Goal: Information Seeking & Learning: Learn about a topic

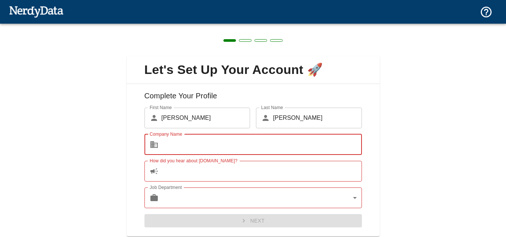
click at [251, 143] on input "Company Name" at bounding box center [261, 144] width 200 height 21
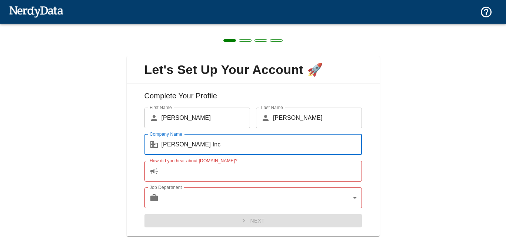
type input "[PERSON_NAME] Inc"
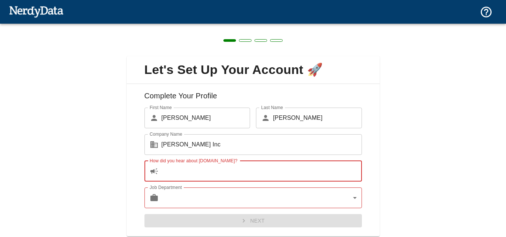
click at [183, 171] on input "How did you hear about [DOMAIN_NAME]?" at bounding box center [261, 171] width 200 height 21
type input "w"
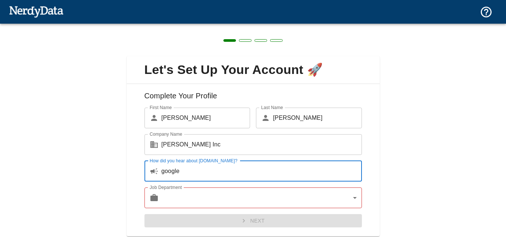
type input "google"
click at [301, 26] on body "Technologies Domains Pricing Products Create a Report Create a list of websites…" at bounding box center [253, 13] width 506 height 26
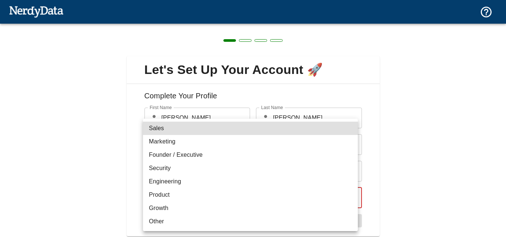
click at [209, 154] on li "Founder / Executive" at bounding box center [250, 155] width 215 height 13
type input "exec"
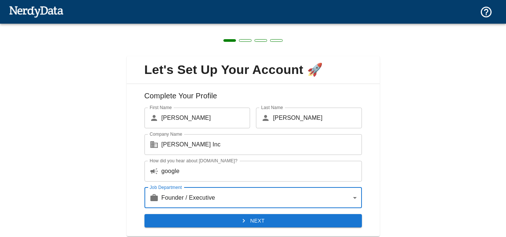
click at [219, 223] on button "Next" at bounding box center [252, 221] width 217 height 14
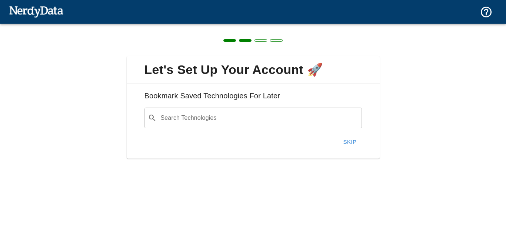
click at [224, 115] on input "Search Technologies" at bounding box center [259, 118] width 199 height 14
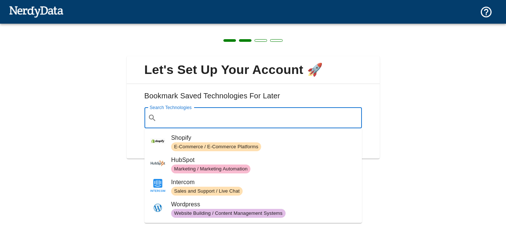
click at [396, 123] on div "Let's Set Up Your Account 🚀 Bookmark Saved Technologies For Later Search Techno…" at bounding box center [253, 103] width 506 height 159
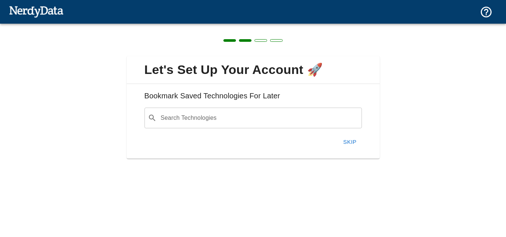
click at [345, 143] on button "Skip" at bounding box center [350, 142] width 24 height 16
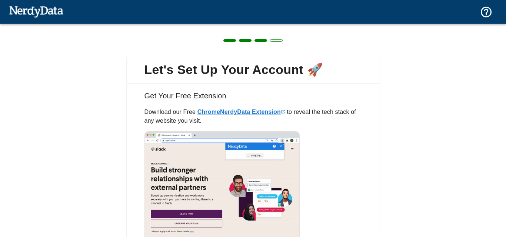
scroll to position [62, 0]
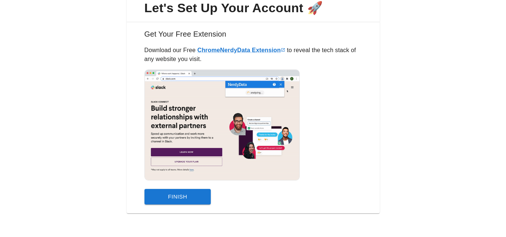
click at [192, 202] on button "Finish" at bounding box center [177, 197] width 67 height 16
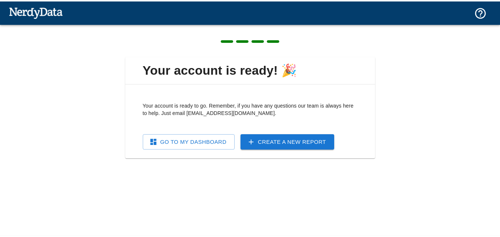
scroll to position [0, 0]
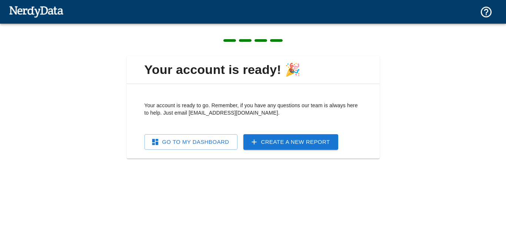
click at [227, 146] on link "Go To My Dashboard" at bounding box center [190, 142] width 93 height 16
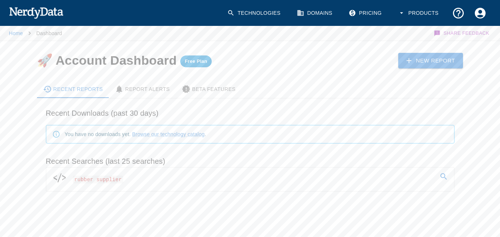
click at [104, 182] on span "rubber supplier" at bounding box center [98, 180] width 51 height 8
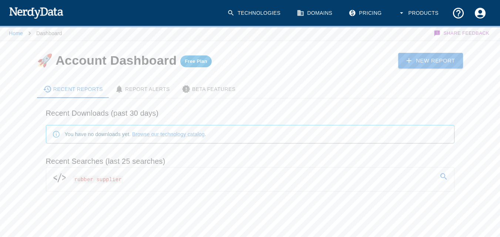
click at [444, 179] on icon at bounding box center [444, 177] width 9 height 9
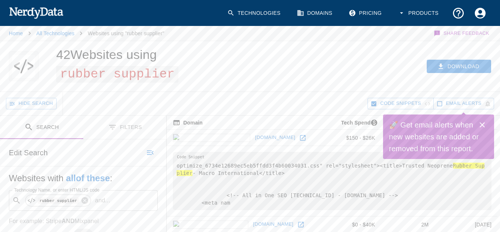
drag, startPoint x: 266, startPoint y: 137, endPoint x: 185, endPoint y: 140, distance: 81.6
click at [185, 140] on td "[DOMAIN_NAME]" at bounding box center [245, 138] width 157 height 16
drag, startPoint x: 185, startPoint y: 140, endPoint x: 236, endPoint y: 140, distance: 51.1
click at [236, 140] on td "[DOMAIN_NAME]" at bounding box center [245, 138] width 157 height 16
click at [253, 140] on link "[DOMAIN_NAME]" at bounding box center [275, 137] width 44 height 11
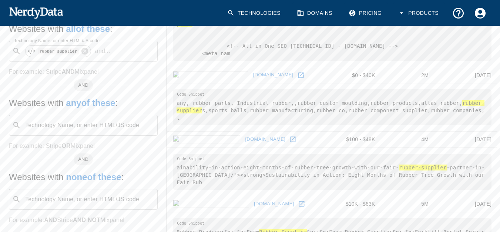
scroll to position [150, 0]
drag, startPoint x: 237, startPoint y: 81, endPoint x: 189, endPoint y: 77, distance: 48.4
click at [189, 77] on td "[DOMAIN_NAME]" at bounding box center [245, 74] width 157 height 16
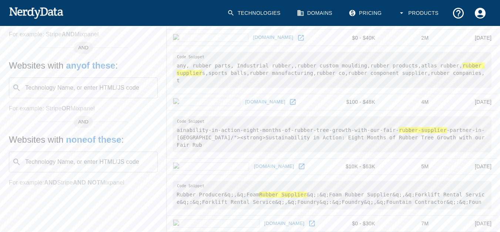
scroll to position [218, 0]
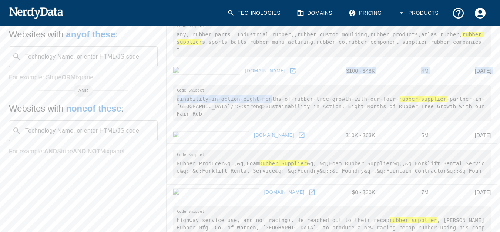
drag, startPoint x: 265, startPoint y: 90, endPoint x: 190, endPoint y: 59, distance: 81.2
click at [291, 49] on pre "any, rubber parts, Industrial rubber,,rubber custom moulding,rubber products,at…" at bounding box center [332, 39] width 319 height 36
click at [243, 65] on link "[DOMAIN_NAME]" at bounding box center [265, 70] width 44 height 11
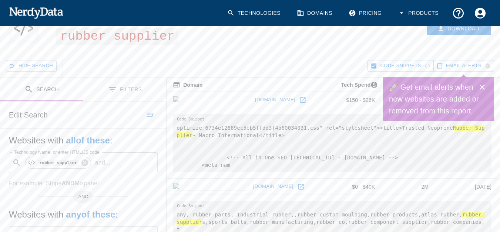
scroll to position [34, 0]
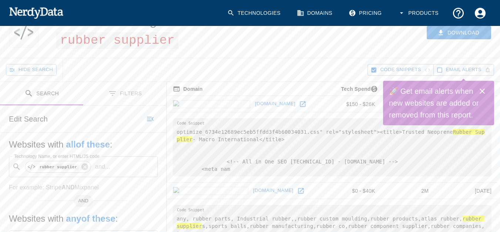
click at [499, 37] on div "Download" at bounding box center [387, 32] width 227 height 50
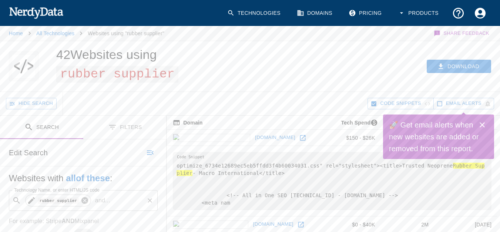
click at [81, 200] on icon at bounding box center [85, 200] width 8 height 8
click at [81, 200] on div "Technology Name, or enter HTML/JS code ​ Technology Name, or enter HTML/JS code" at bounding box center [83, 200] width 149 height 21
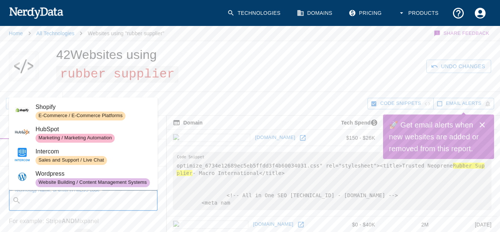
paste input "granite supplier"
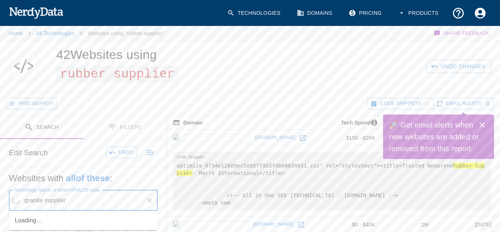
type input "granite supplier"
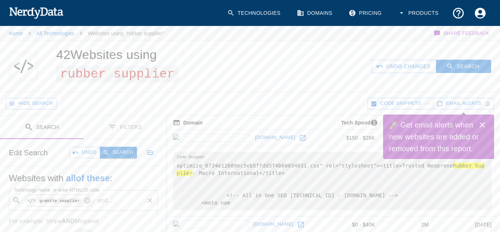
click at [117, 152] on button "Search" at bounding box center [118, 152] width 37 height 11
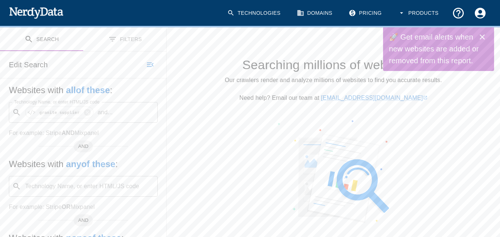
scroll to position [89, 0]
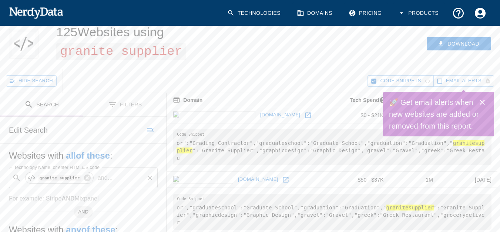
scroll to position [26, 0]
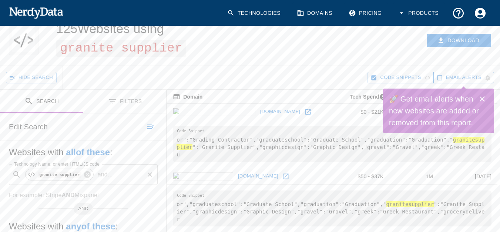
click at [371, 79] on icon "button" at bounding box center [374, 77] width 7 height 7
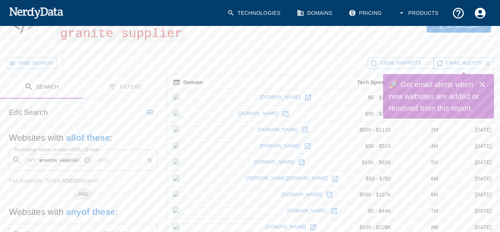
scroll to position [37, 0]
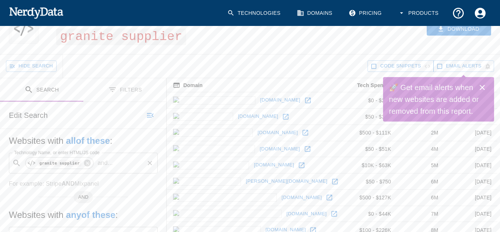
click at [374, 67] on icon "button" at bounding box center [374, 66] width 7 height 7
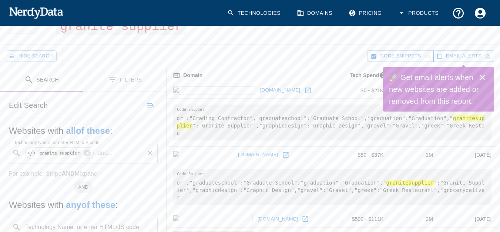
scroll to position [30, 0]
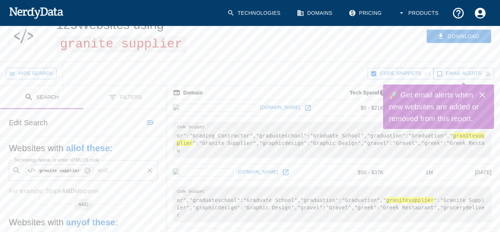
click at [374, 71] on icon "button" at bounding box center [374, 73] width 5 height 5
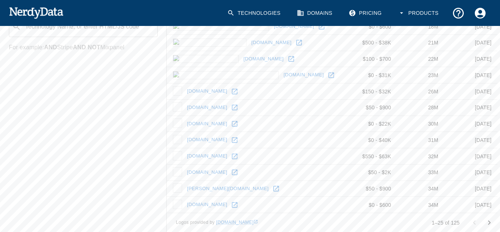
scroll to position [328, 0]
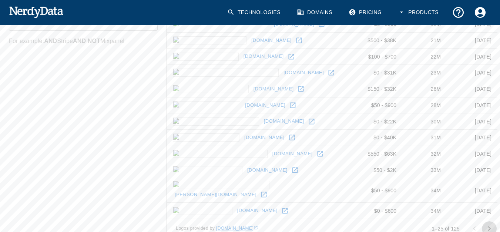
click at [488, 224] on icon "Go to next page" at bounding box center [489, 228] width 9 height 9
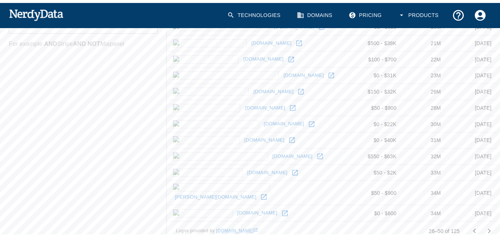
scroll to position [0, 0]
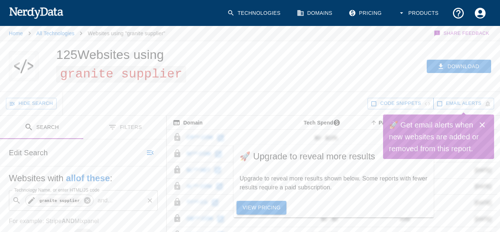
click at [85, 202] on icon at bounding box center [87, 200] width 7 height 7
click at [69, 200] on div "Technology Name, or enter HTML/JS code ​ Technology Name, or enter HTML/JS code" at bounding box center [83, 200] width 149 height 21
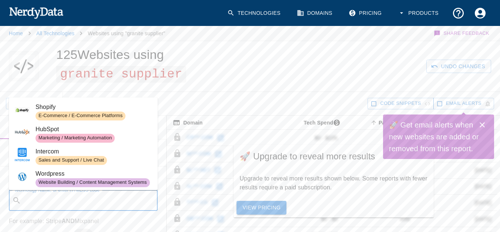
click at [69, 200] on input "Technology Name, or enter HTML/JS code" at bounding box center [89, 200] width 130 height 14
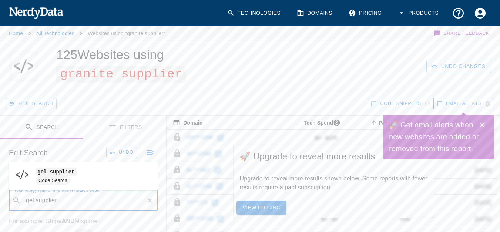
click at [70, 172] on code "gel supplier" at bounding box center [56, 171] width 41 height 8
type input "gel supplier"
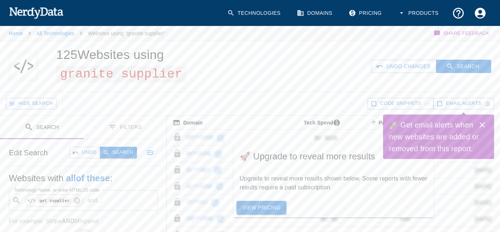
click at [116, 149] on button "Search" at bounding box center [118, 152] width 37 height 11
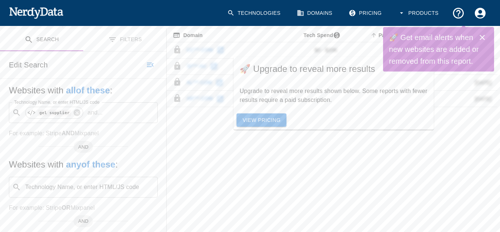
scroll to position [60, 0]
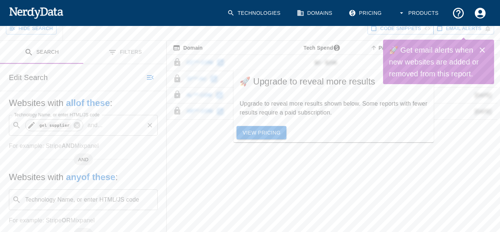
click at [55, 127] on code "gel supplier" at bounding box center [54, 125] width 33 height 6
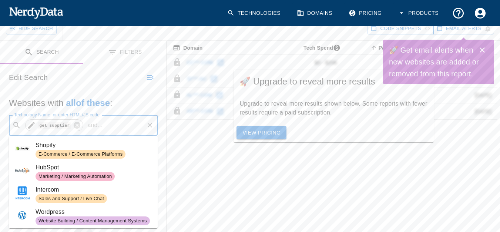
click at [47, 126] on code "gel supplier" at bounding box center [54, 125] width 33 height 6
click at [43, 125] on code "gel supplier" at bounding box center [54, 125] width 33 height 6
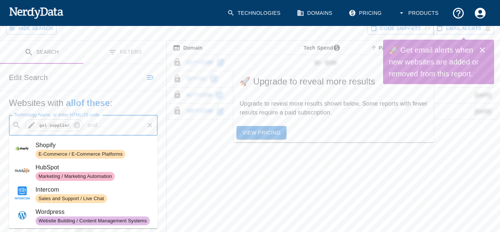
click at [50, 125] on code "gel supplier" at bounding box center [54, 125] width 33 height 6
click at [29, 128] on icon at bounding box center [31, 125] width 7 height 7
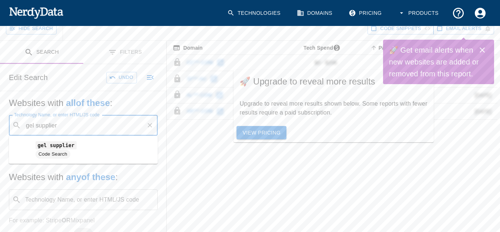
click at [32, 126] on input "gel supplier" at bounding box center [83, 125] width 119 height 14
click at [32, 126] on input "gel supplier" at bounding box center [83, 125] width 121 height 14
click at [28, 126] on input "gel supplier" at bounding box center [83, 125] width 121 height 14
click at [28, 126] on input "gel supplier" at bounding box center [83, 125] width 119 height 14
type input "plastic supplier"
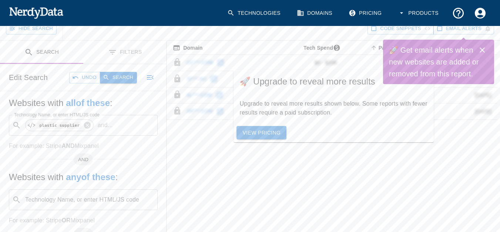
click at [126, 77] on button "Search" at bounding box center [118, 77] width 37 height 11
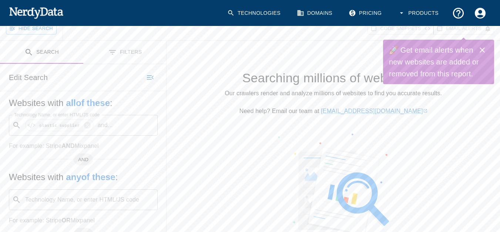
scroll to position [0, 0]
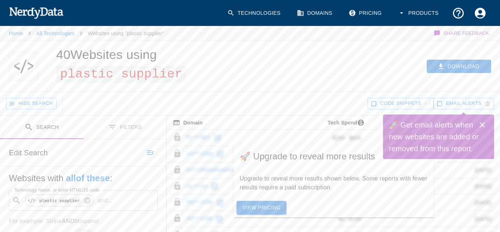
click at [373, 13] on link "Pricing" at bounding box center [365, 13] width 43 height 22
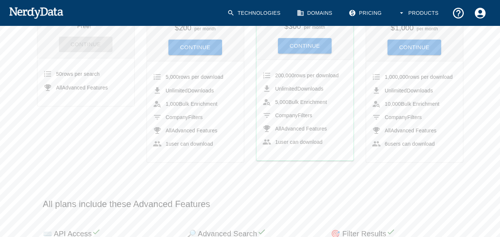
scroll to position [78, 0]
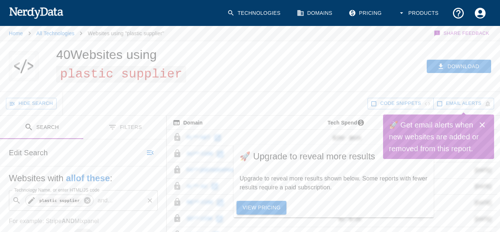
click at [84, 200] on icon at bounding box center [87, 200] width 8 height 8
click at [84, 200] on div "Technology Name, or enter HTML/JS code ​ Technology Name, or enter HTML/JS code" at bounding box center [83, 200] width 149 height 21
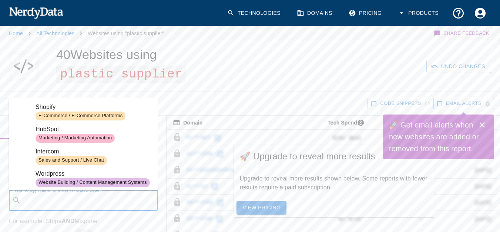
click at [84, 200] on input "Technology Name, or enter HTML/JS code" at bounding box center [89, 200] width 130 height 14
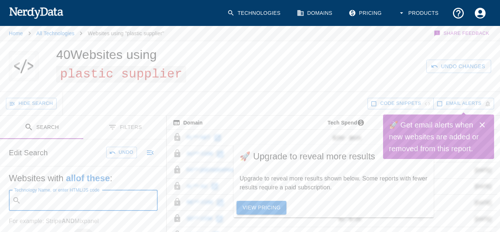
paste input "rubber extrusions"
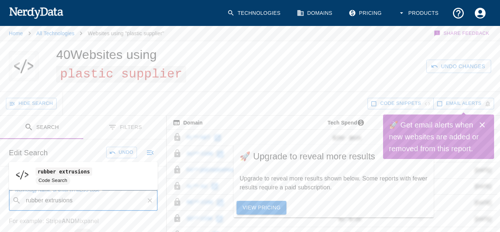
click at [78, 170] on code "rubber extrusions" at bounding box center [64, 171] width 57 height 8
type input "rubber extrusions"
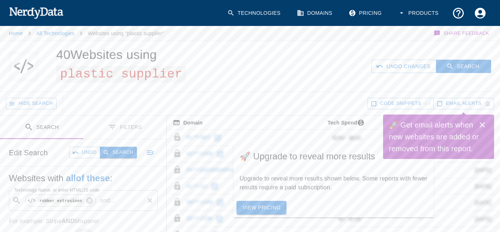
click at [122, 148] on button "Search" at bounding box center [118, 152] width 37 height 11
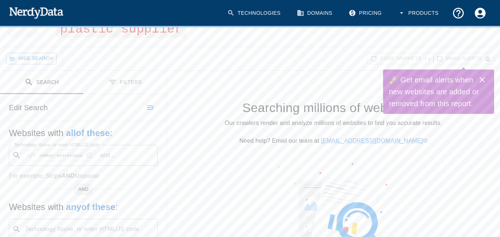
scroll to position [46, 0]
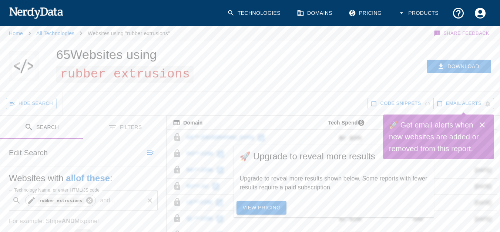
click at [86, 200] on icon at bounding box center [90, 200] width 8 height 8
click at [86, 200] on div "Technology Name, or enter HTML/JS code ​ Technology Name, or enter HTML/JS code" at bounding box center [83, 200] width 149 height 21
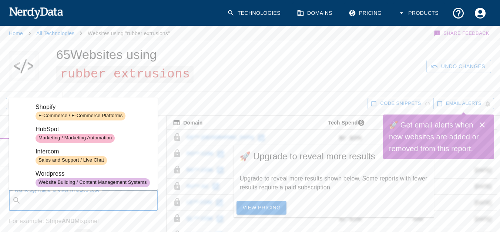
click at [86, 200] on input "Technology Name, or enter HTML/JS code" at bounding box center [89, 200] width 130 height 14
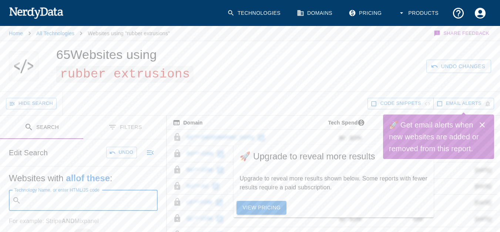
paste input "橡胶厂"
type input "橡胶厂"
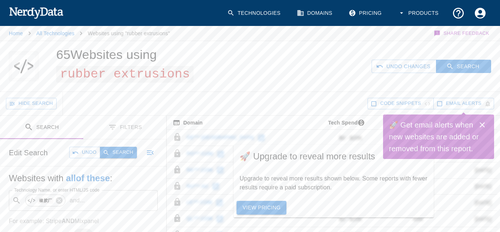
click at [119, 157] on button "Search" at bounding box center [118, 152] width 37 height 11
